Goal: Task Accomplishment & Management: Use online tool/utility

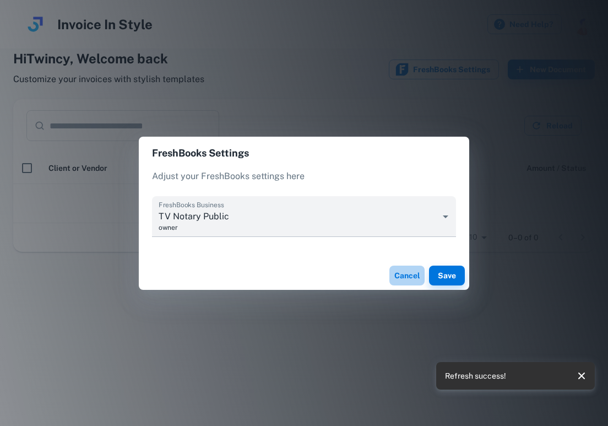
click at [401, 270] on button "Cancel" at bounding box center [407, 276] width 35 height 20
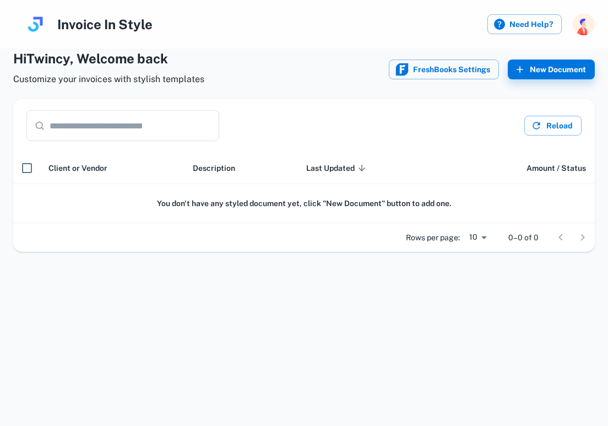
click at [283, 300] on div "Hi Twincy , Welcome back Customize your invoices with stylish templates FreshBo…" at bounding box center [304, 213] width 608 height 426
click at [279, 285] on div "Hi Twincy , Welcome back Customize your invoices with stylish templates FreshBo…" at bounding box center [304, 213] width 608 height 426
click at [337, 305] on div "Hi Twincy , Welcome back Customize your invoices with stylish templates FreshBo…" at bounding box center [304, 213] width 608 height 426
click at [534, 69] on button "New Document" at bounding box center [551, 70] width 87 height 20
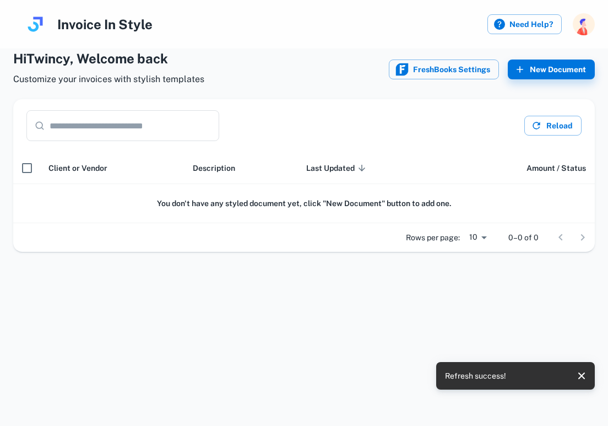
click at [319, 325] on div "Hi Twincy , Welcome back Customize your invoices with stylish templates FreshBo…" at bounding box center [304, 213] width 608 height 426
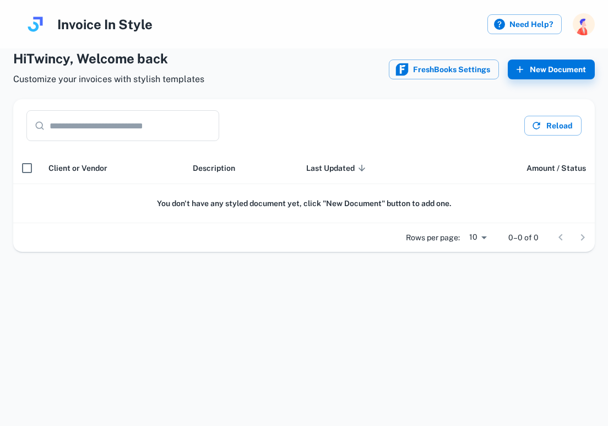
click at [221, 313] on div "Hi Twincy , Welcome back Customize your invoices with stylish templates FreshBo…" at bounding box center [304, 213] width 608 height 426
click at [217, 326] on div "Hi Twincy , Welcome back Customize your invoices with stylish templates FreshBo…" at bounding box center [304, 213] width 608 height 426
click at [476, 310] on div "Hi Twincy , Welcome back Customize your invoices with stylish templates FreshBo…" at bounding box center [304, 213] width 608 height 426
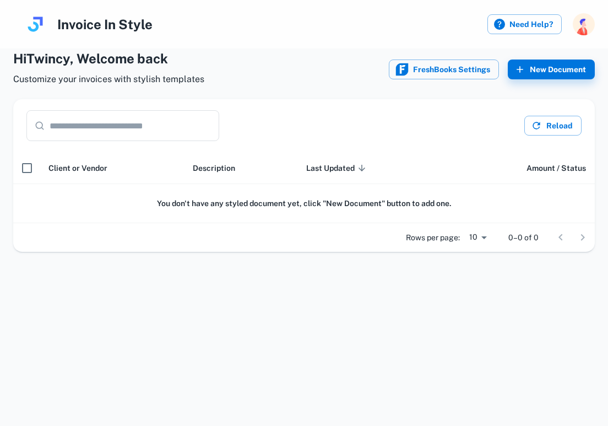
click at [451, 369] on div "Hi Twincy , Welcome back Customize your invoices with stylish templates FreshBo…" at bounding box center [304, 213] width 608 height 426
click at [409, 333] on div "Hi Twincy , Welcome back Customize your invoices with stylish templates FreshBo…" at bounding box center [304, 213] width 608 height 426
click at [132, 130] on input "text" at bounding box center [135, 125] width 170 height 31
click at [128, 129] on input "text" at bounding box center [135, 125] width 170 height 31
click at [188, 278] on div "Hi Twincy , Welcome back Customize your invoices with stylish templates FreshBo…" at bounding box center [304, 213] width 608 height 426
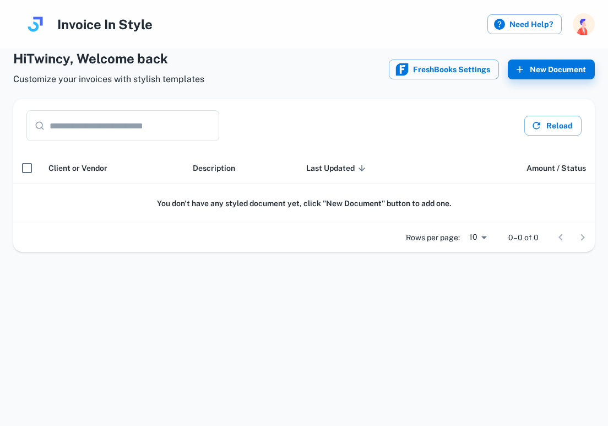
click at [430, 300] on div "Hi Twincy , Welcome back Customize your invoices with stylish templates FreshBo…" at bounding box center [304, 213] width 608 height 426
